Goal: Task Accomplishment & Management: Use online tool/utility

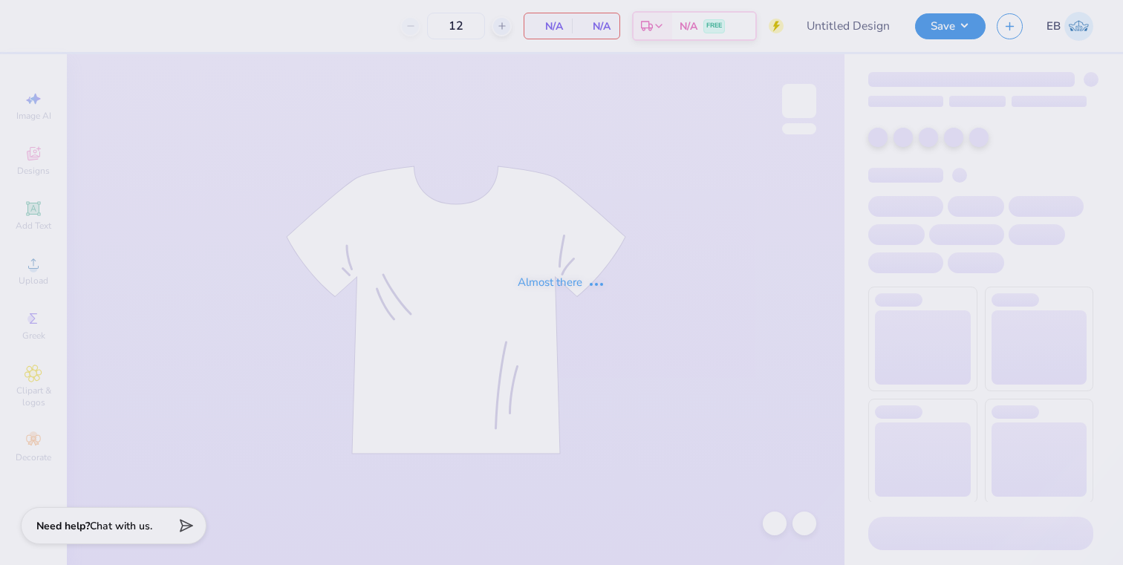
type input "BId Day 2025"
type input "150"
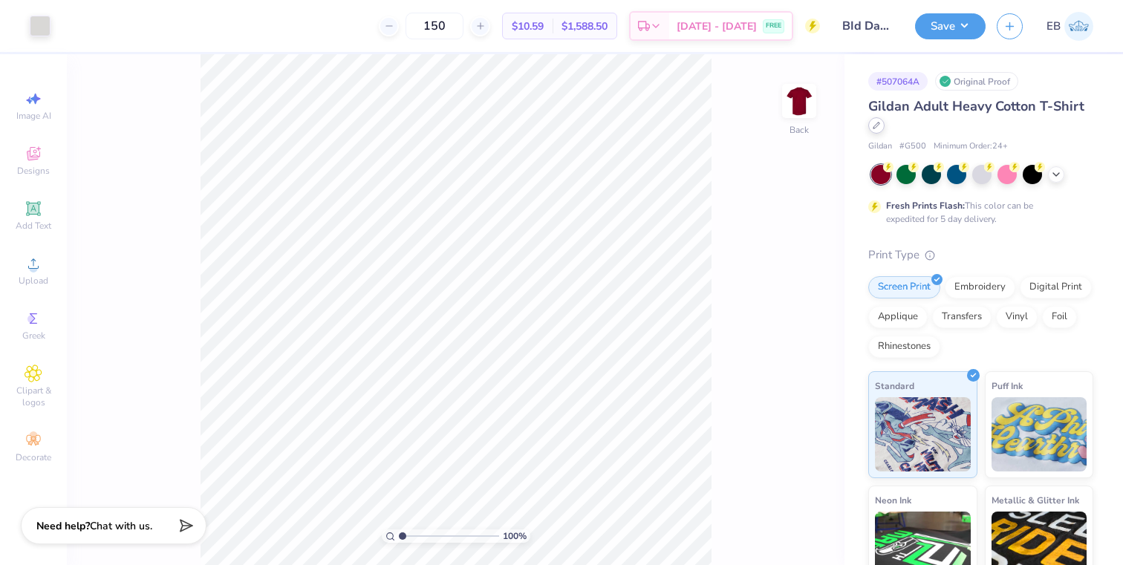
click at [878, 127] on icon at bounding box center [876, 125] width 7 height 7
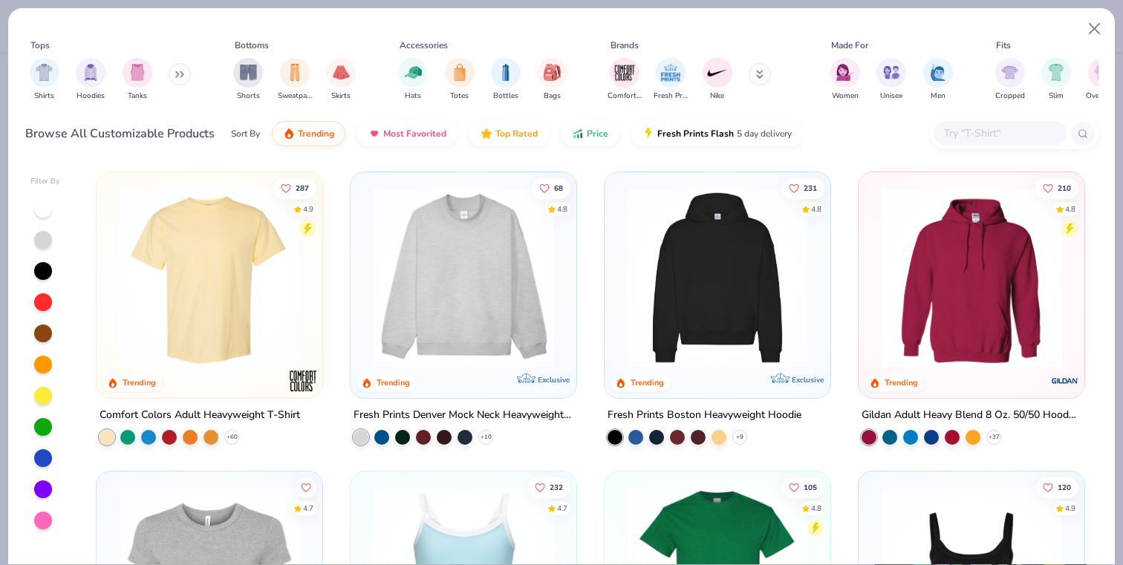
click at [978, 134] on input "text" at bounding box center [1000, 133] width 114 height 17
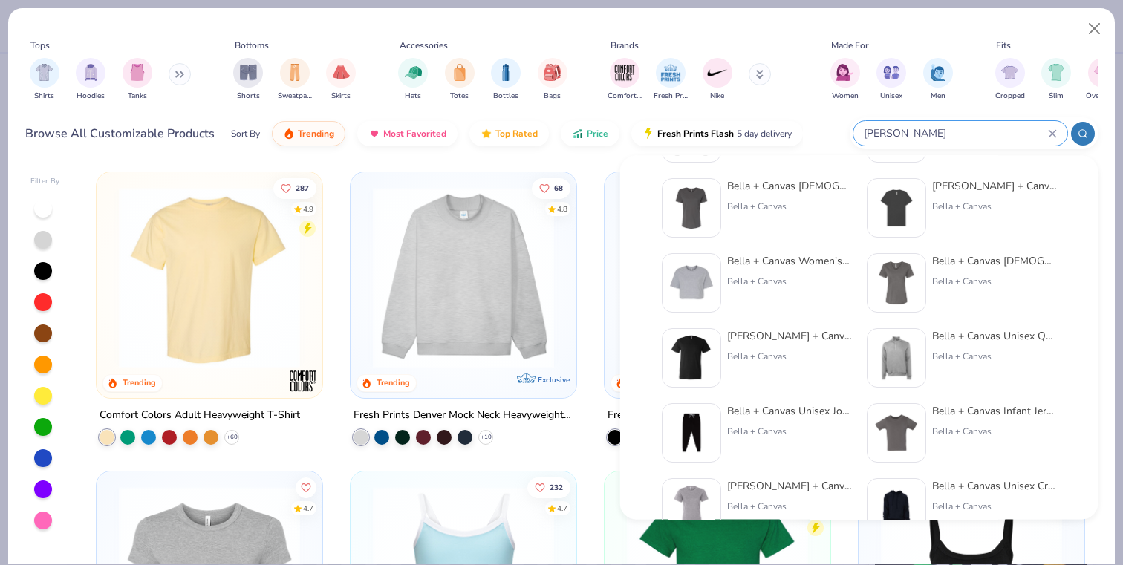
scroll to position [540, 0]
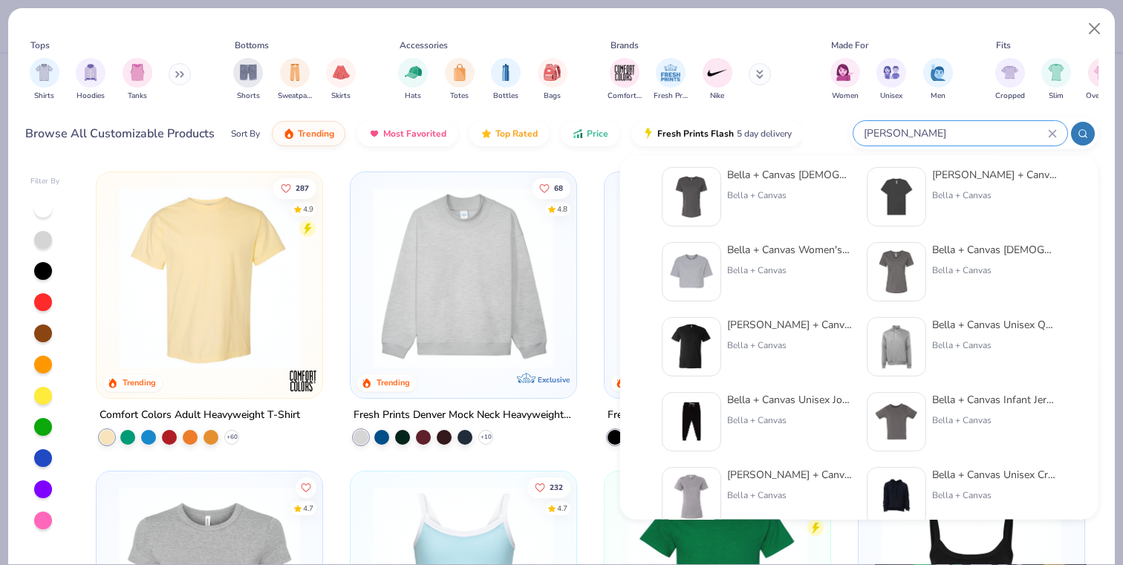
type input "[PERSON_NAME]"
drag, startPoint x: 932, startPoint y: 130, endPoint x: 760, endPoint y: 133, distance: 172.4
click at [760, 133] on div "Browse All Customizable Products Sort By Trending Most Favorited Top Rated Pric…" at bounding box center [562, 134] width 1074 height 42
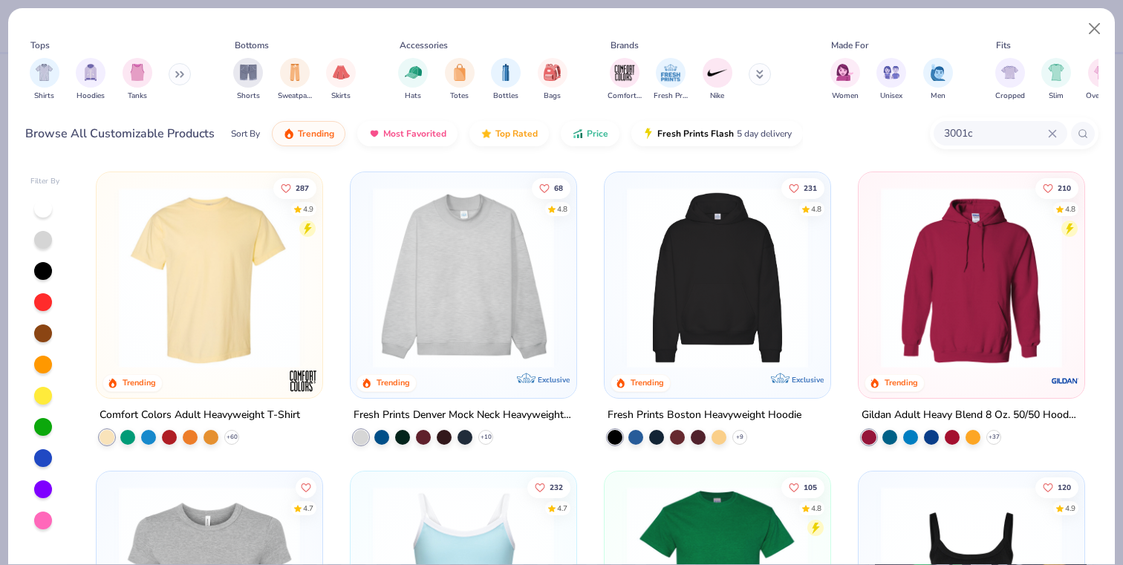
type input "3001c"
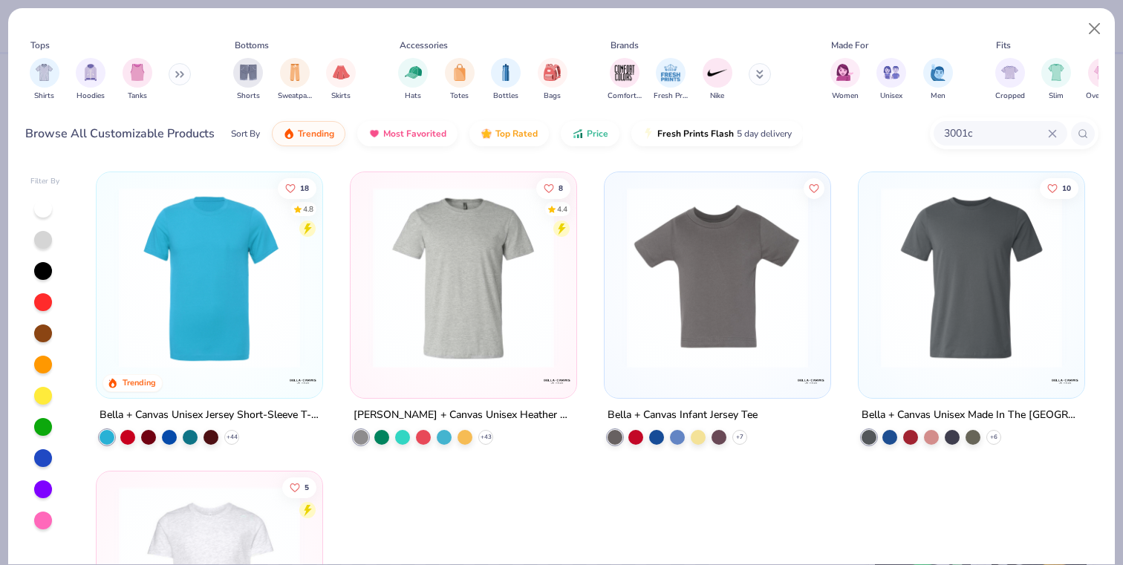
click at [176, 366] on img at bounding box center [209, 277] width 196 height 181
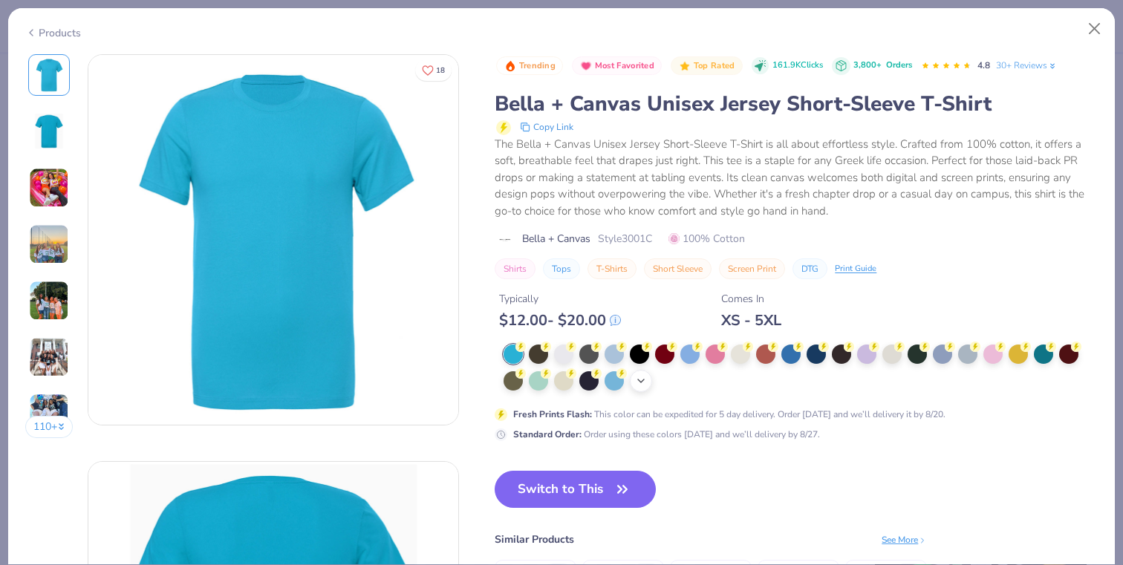
click at [637, 385] on icon at bounding box center [641, 381] width 12 height 12
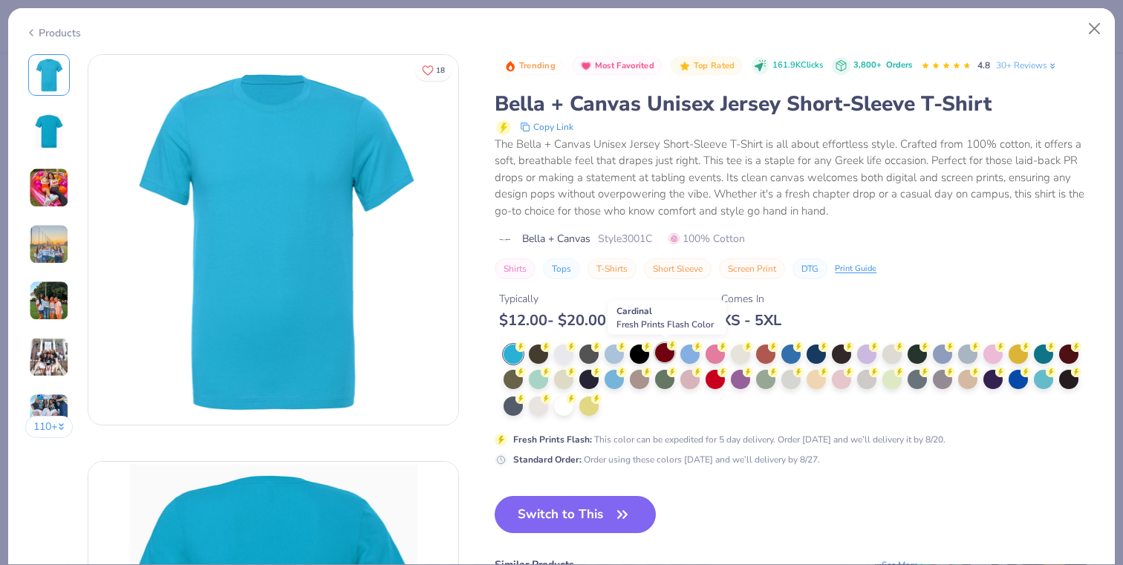
click at [666, 348] on div at bounding box center [664, 352] width 19 height 19
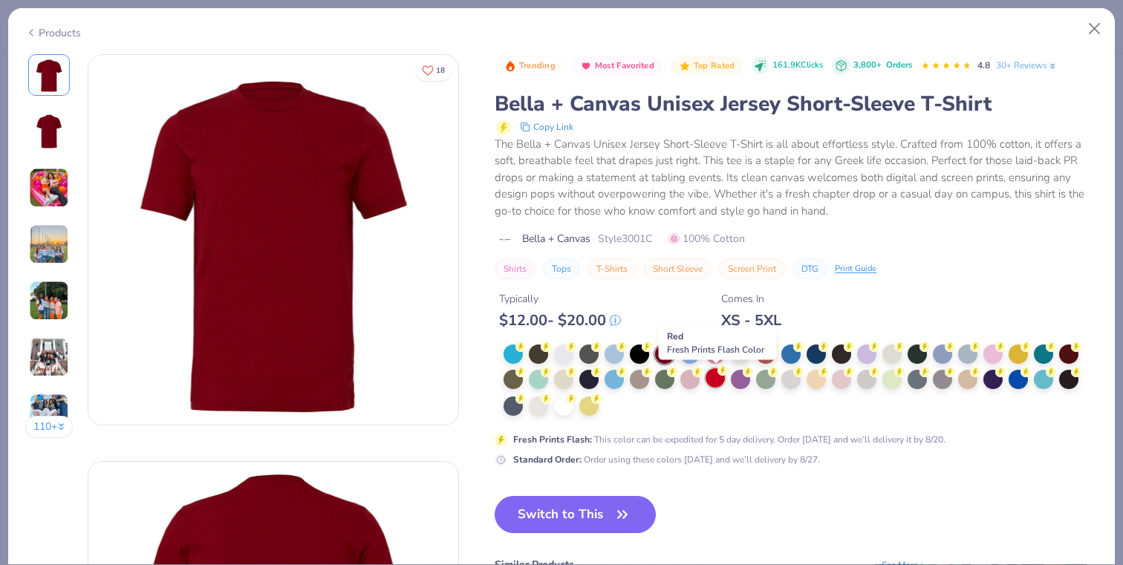
click at [713, 385] on div at bounding box center [715, 378] width 19 height 19
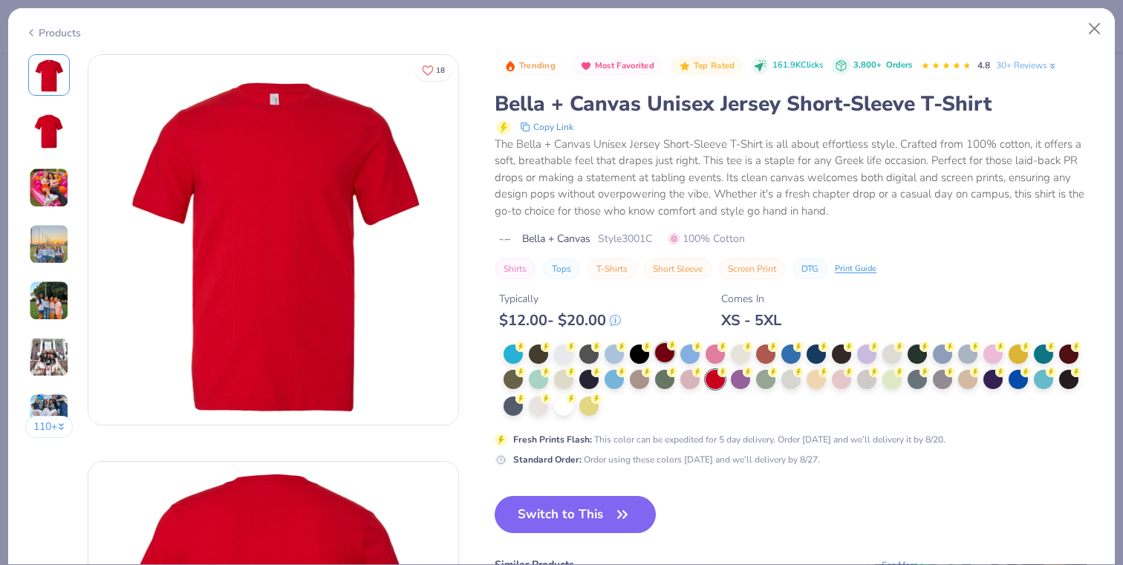
click at [668, 356] on div at bounding box center [664, 352] width 19 height 19
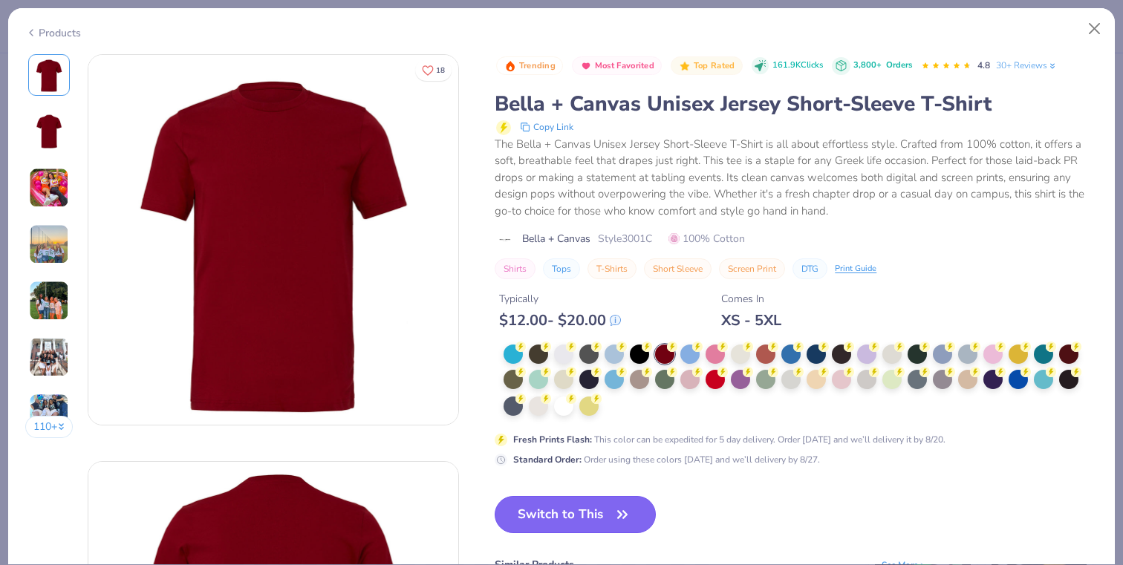
click at [594, 505] on button "Switch to This" at bounding box center [575, 514] width 161 height 37
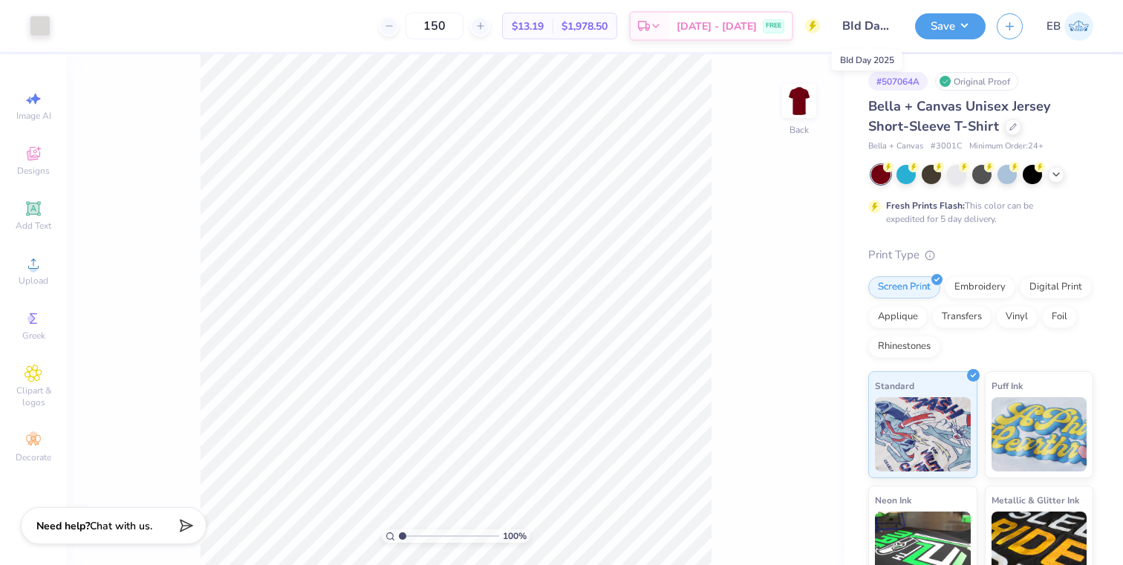
click at [860, 33] on input "BId Day 2025" at bounding box center [867, 26] width 73 height 30
click at [857, 25] on input "BId Day 2025" at bounding box center [867, 26] width 73 height 30
click at [853, 25] on input "BId Day 2025" at bounding box center [867, 26] width 73 height 30
click at [866, 30] on input "BId Day 2025" at bounding box center [867, 26] width 73 height 30
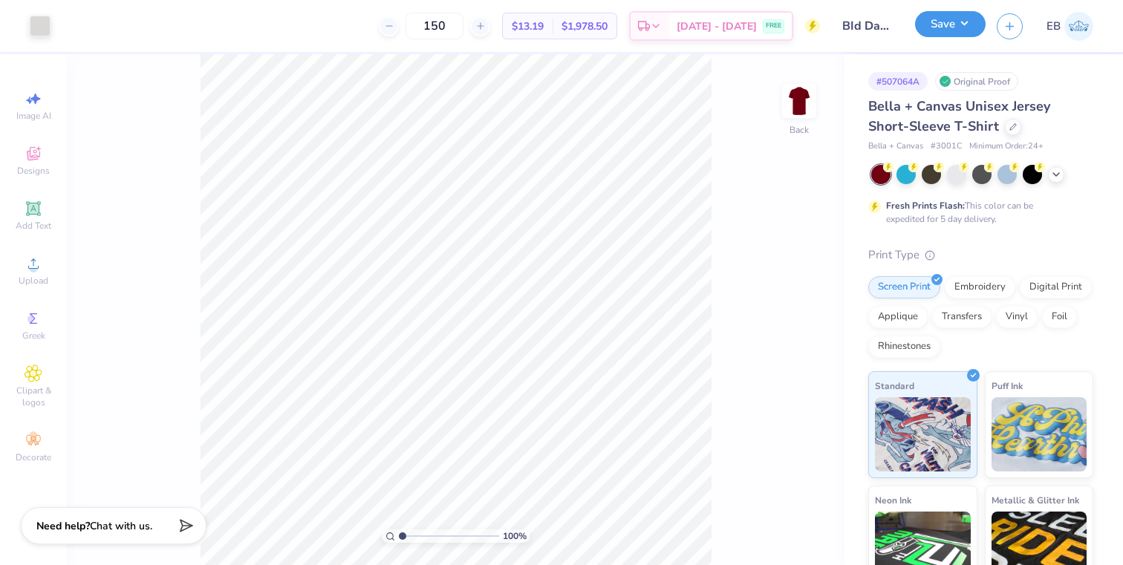
click at [945, 29] on button "Save" at bounding box center [950, 24] width 71 height 26
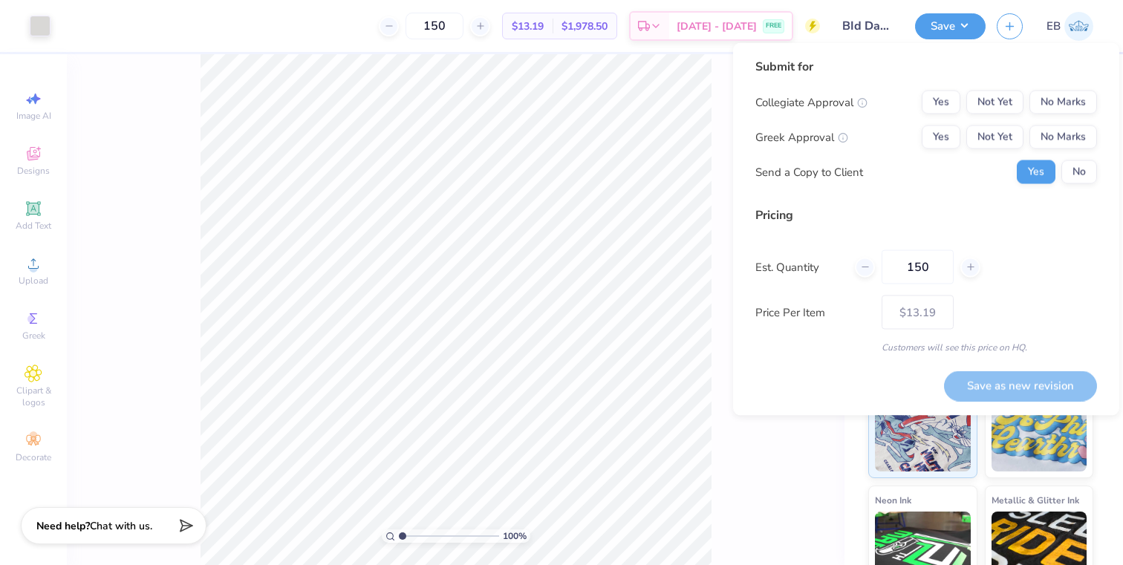
click at [863, 30] on input "BId Day 2025" at bounding box center [867, 26] width 73 height 30
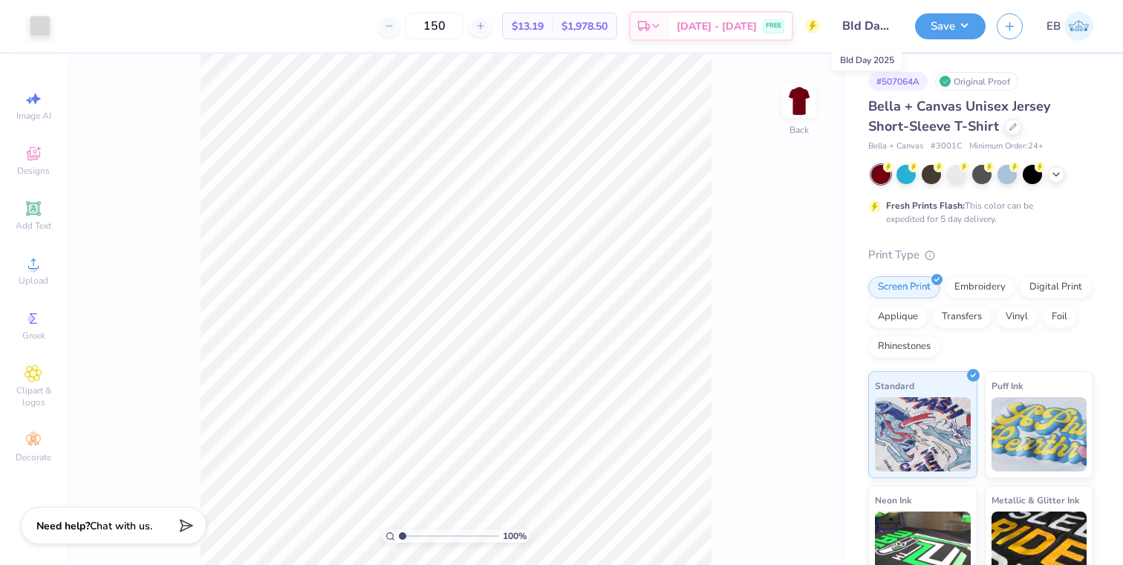
click at [886, 27] on input "BId Day 2025" at bounding box center [867, 26] width 73 height 30
click at [863, 28] on input "BId Day 2025" at bounding box center [867, 26] width 73 height 30
click at [946, 27] on button "Save" at bounding box center [950, 24] width 71 height 26
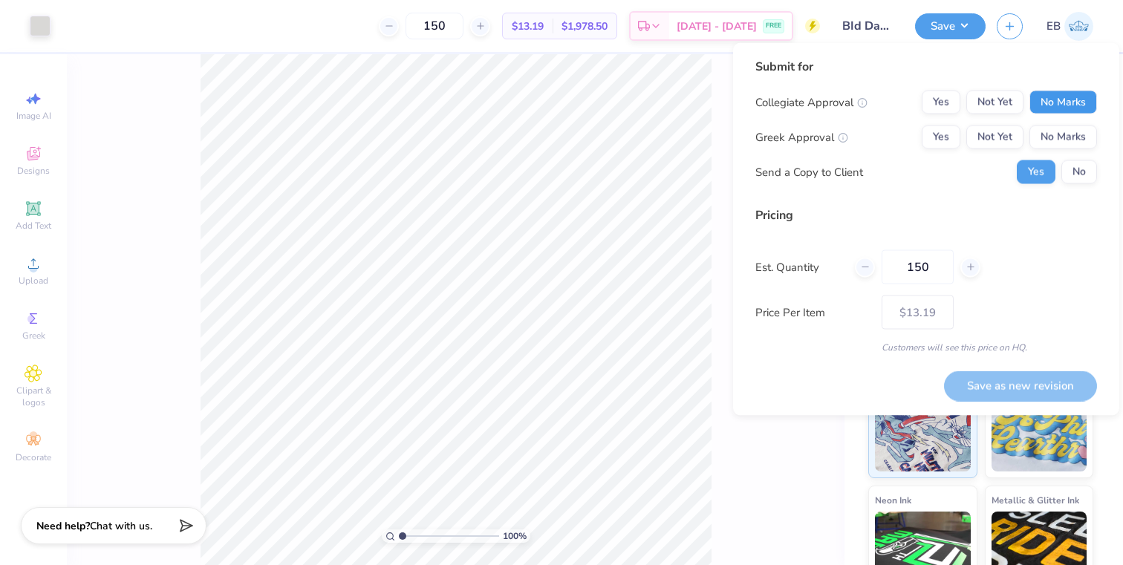
click at [1039, 101] on button "No Marks" at bounding box center [1064, 103] width 68 height 24
click at [945, 137] on button "Yes" at bounding box center [941, 138] width 39 height 24
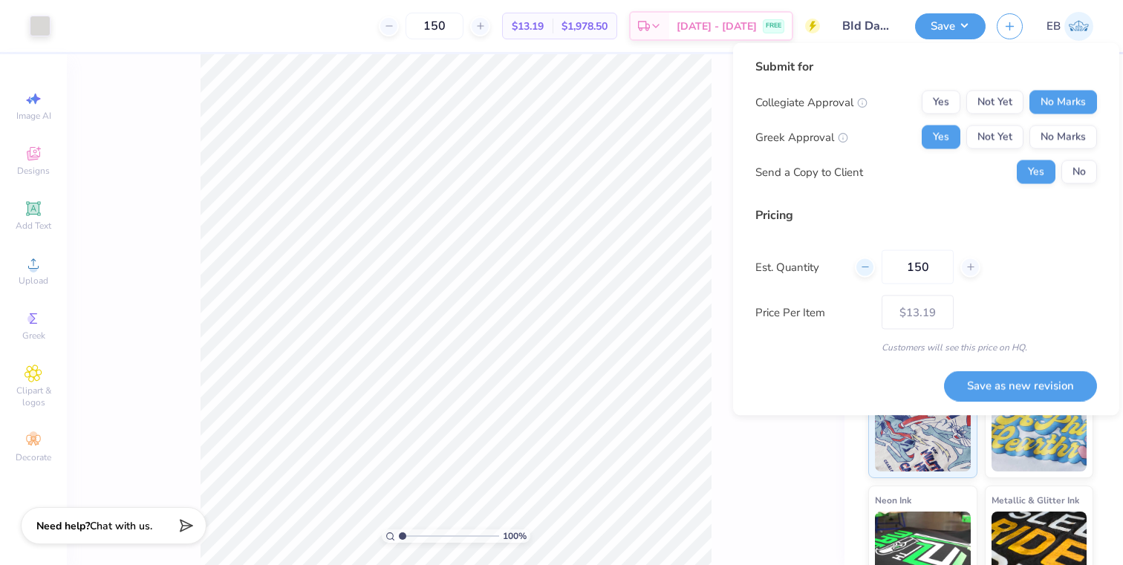
click at [870, 268] on icon at bounding box center [865, 267] width 10 height 10
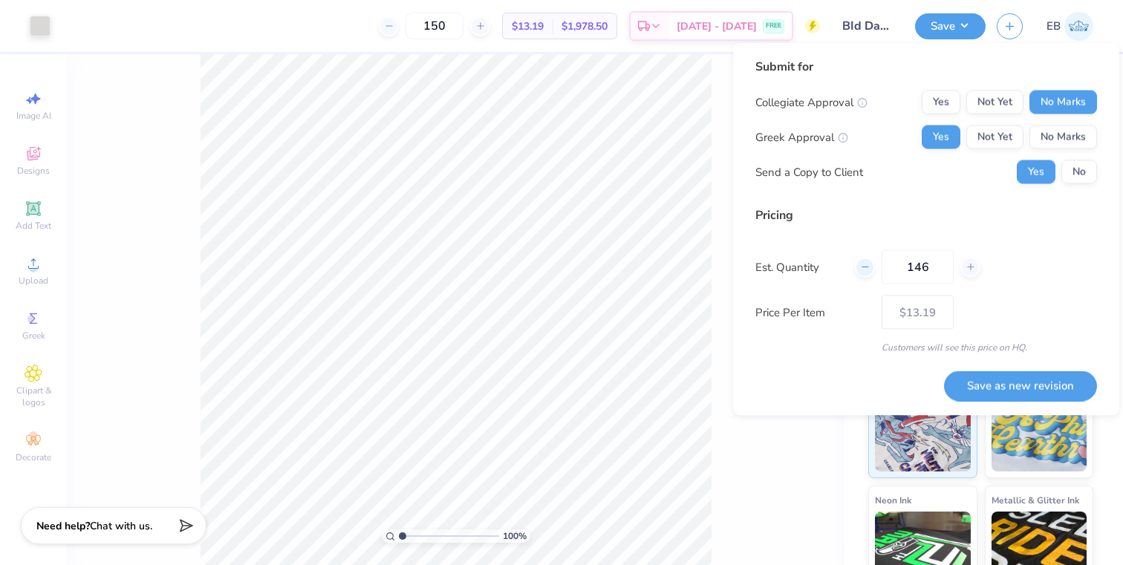
type input "145"
type input "$13.21"
click at [870, 268] on icon at bounding box center [865, 267] width 10 height 10
type input "144"
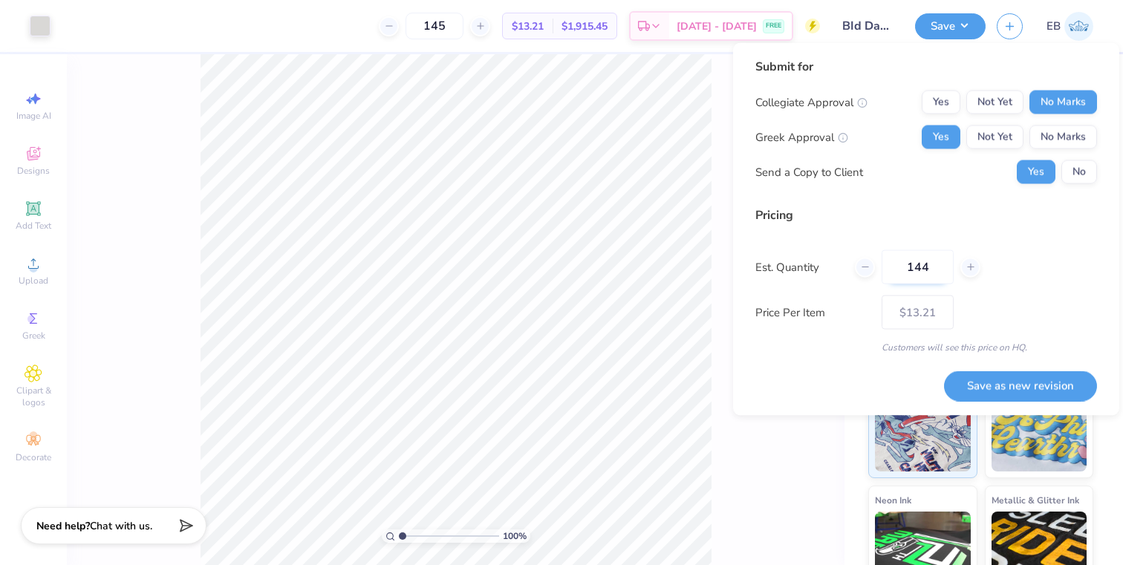
type input "144"
type input "$13.21"
click at [961, 268] on div at bounding box center [971, 267] width 20 height 20
click at [962, 268] on div at bounding box center [971, 267] width 20 height 20
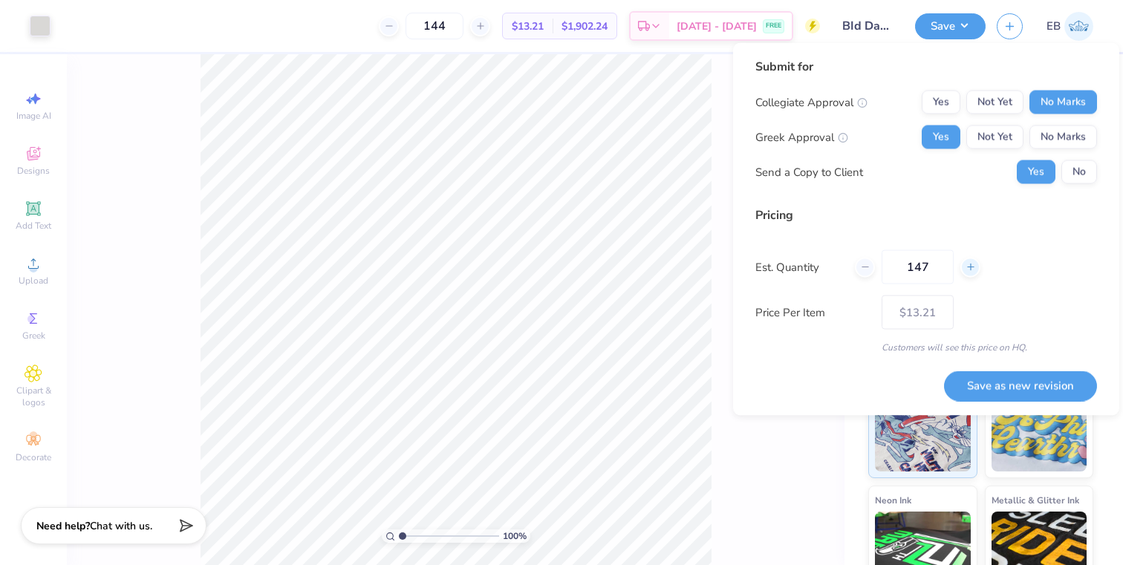
click at [962, 268] on div at bounding box center [971, 267] width 20 height 20
type input "150"
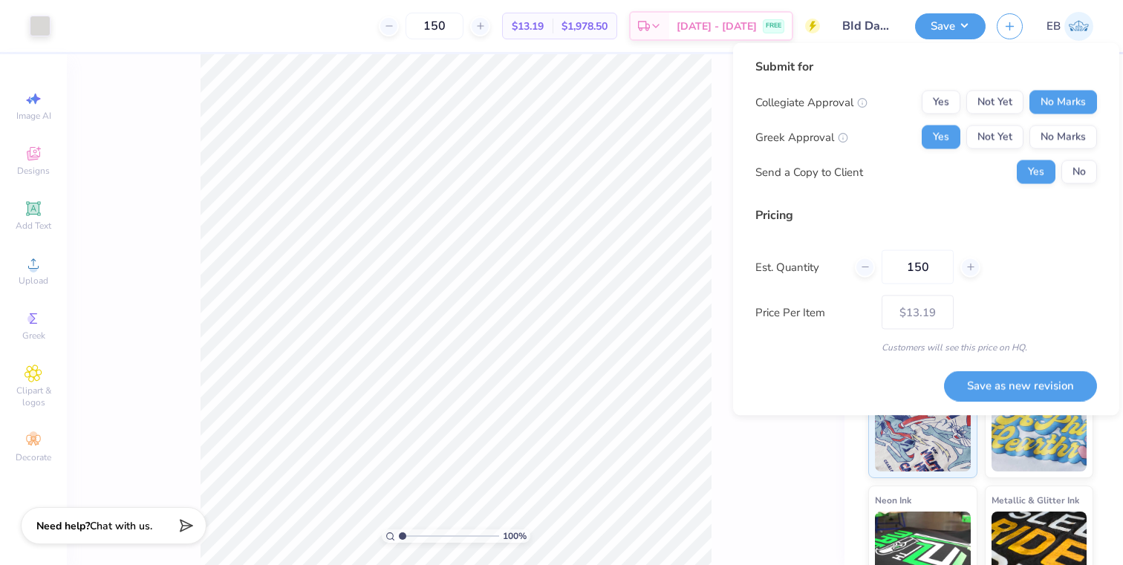
click at [874, 325] on div "Price Per Item $13.19" at bounding box center [927, 313] width 342 height 34
click at [994, 380] on button "Save as new revision" at bounding box center [1020, 386] width 153 height 30
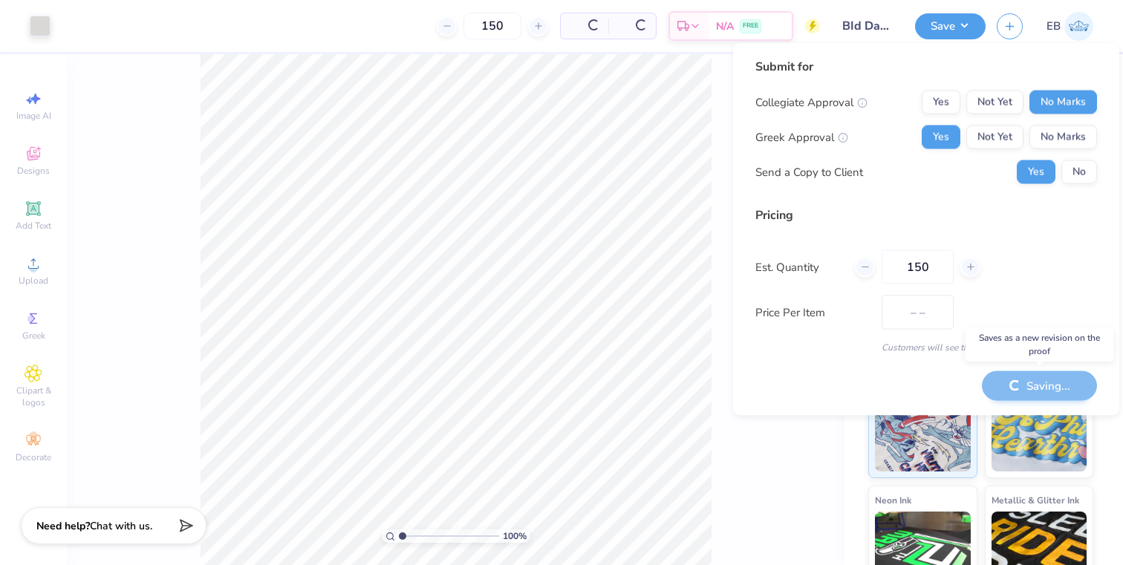
type input "$13.19"
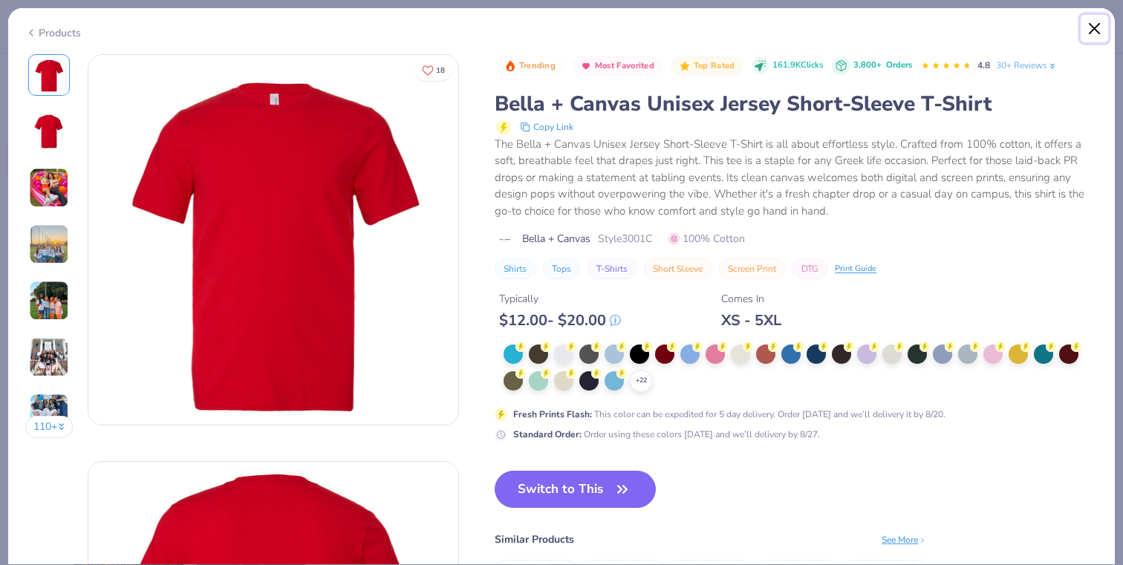
click at [1097, 27] on button "Close" at bounding box center [1095, 29] width 28 height 28
